Goal: Information Seeking & Learning: Learn about a topic

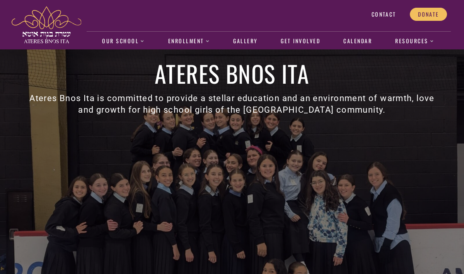
scroll to position [6, 0]
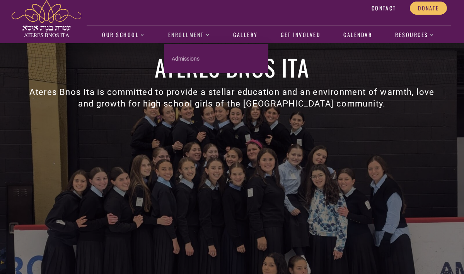
click at [206, 34] on span at bounding box center [207, 34] width 6 height 3
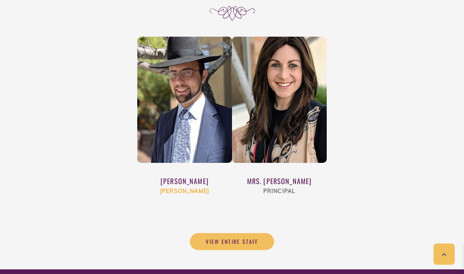
scroll to position [2712, 0]
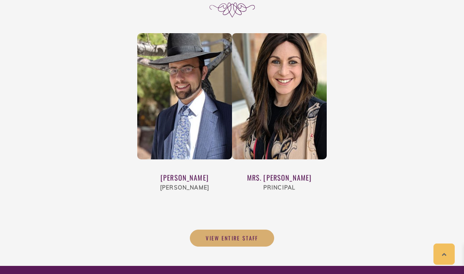
click at [232, 235] on span "View Entire Staff" at bounding box center [232, 238] width 53 height 7
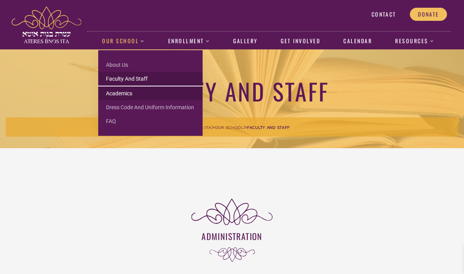
click at [133, 93] on link "Academics" at bounding box center [150, 94] width 104 height 14
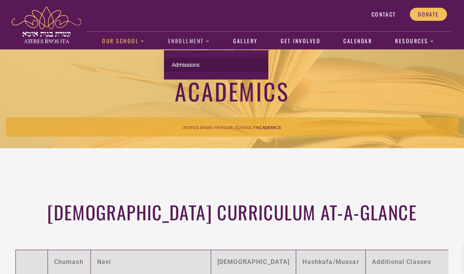
click at [187, 66] on link "Admissions" at bounding box center [216, 65] width 104 height 14
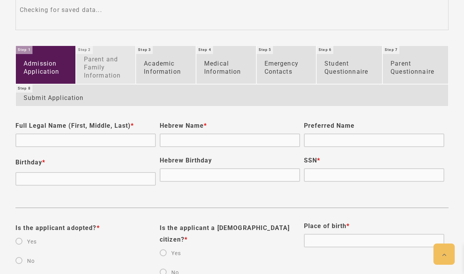
scroll to position [506, 0]
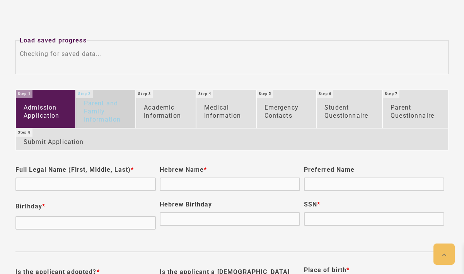
click at [108, 105] on link "Parent and Family Information" at bounding box center [106, 108] width 60 height 37
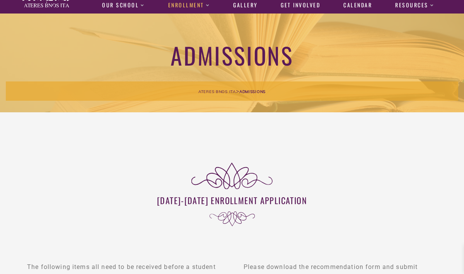
scroll to position [0, 0]
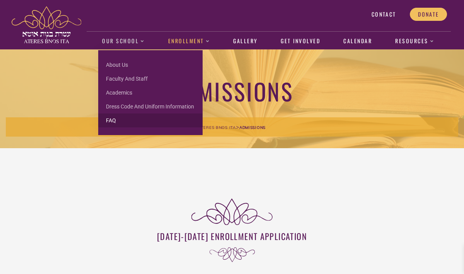
click at [112, 118] on link "FAQ" at bounding box center [150, 121] width 104 height 14
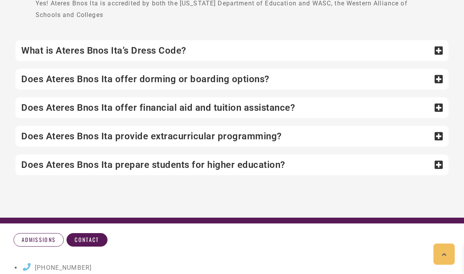
scroll to position [219, 0]
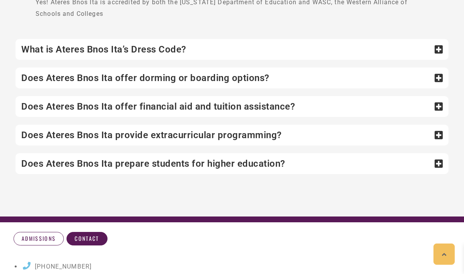
click at [113, 73] on div "Does Ateres Bnos Ita offer dorming or boarding options?" at bounding box center [231, 78] width 433 height 21
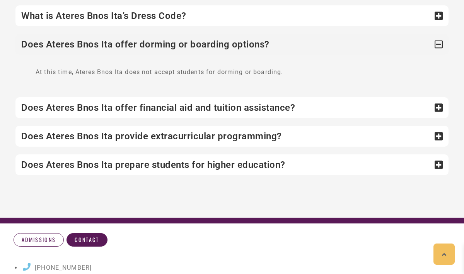
scroll to position [206, 0]
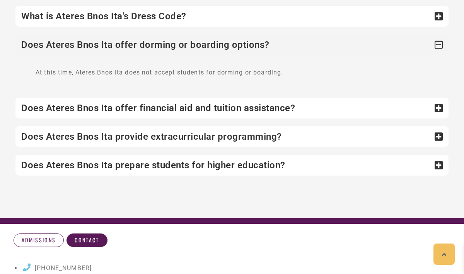
click at [115, 95] on div "Is Ateres Bnos Ita accredited? Yes! Ateres Bnos Ita is accredited by both the […" at bounding box center [231, 76] width 433 height 199
click at [116, 105] on div "Does Ateres Bnos Ita offer financial aid and tuition assistance?" at bounding box center [231, 108] width 433 height 21
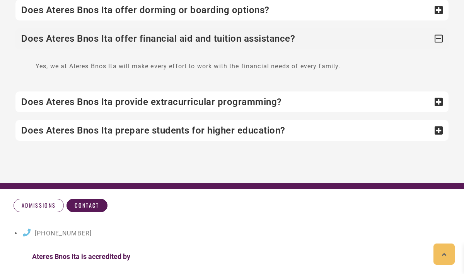
scroll to position [242, 0]
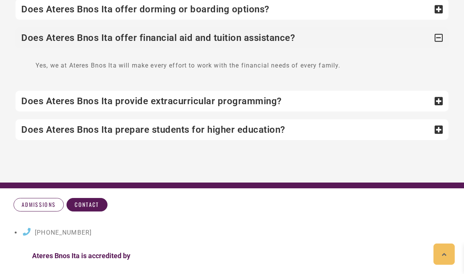
click at [150, 106] on div "Does Ateres Bnos Ita provide extracurricular programming?" at bounding box center [231, 101] width 433 height 21
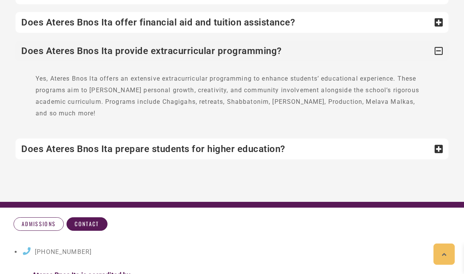
scroll to position [283, 0]
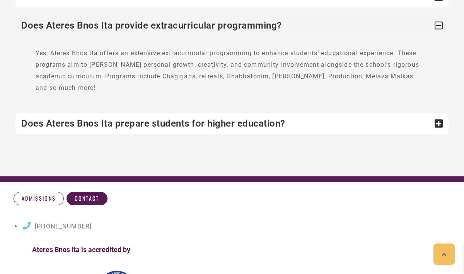
click at [213, 113] on div "Does Ateres Bnos Ita prepare students for higher education?" at bounding box center [231, 123] width 433 height 21
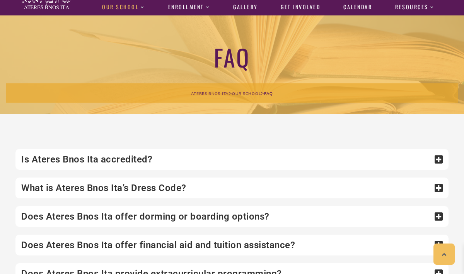
scroll to position [0, 0]
